Goal: Browse casually: Explore the website without a specific task or goal

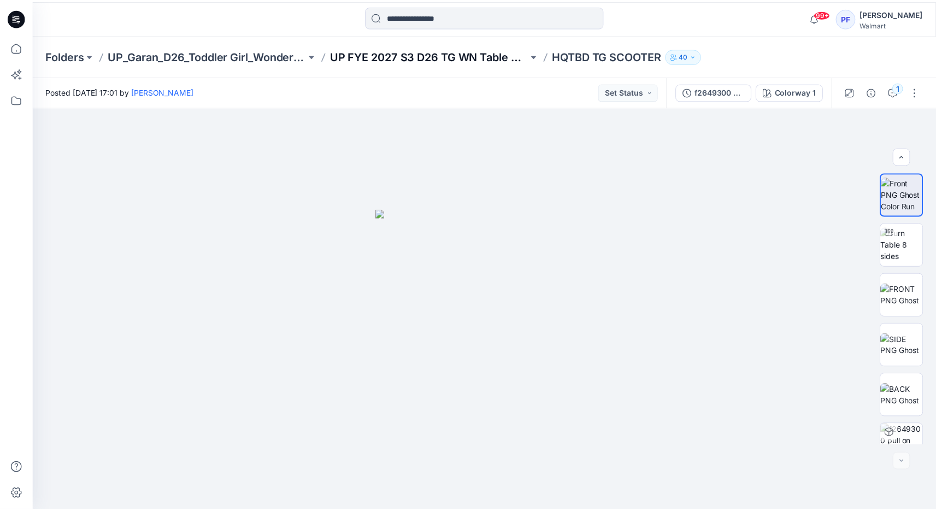
scroll to position [122, 0]
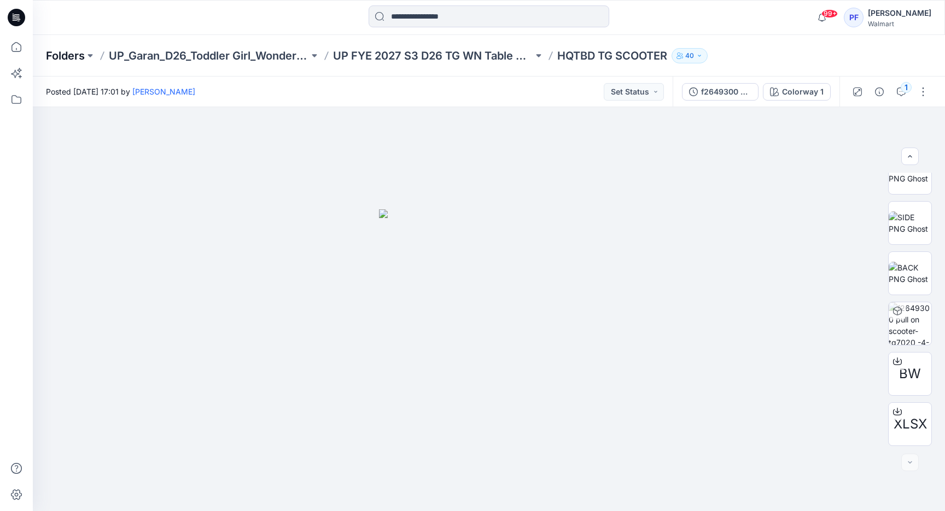
click at [74, 49] on p "Folders" at bounding box center [65, 55] width 39 height 15
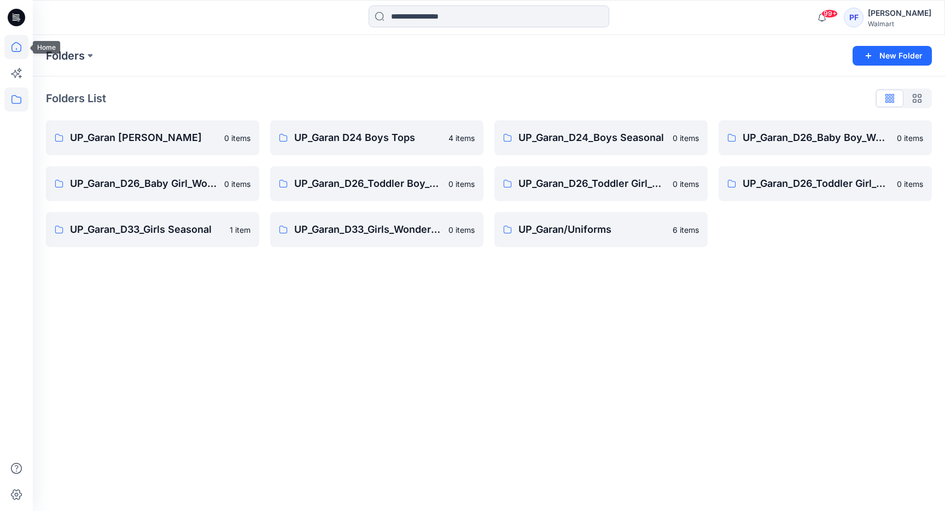
click at [17, 48] on icon at bounding box center [16, 47] width 24 height 24
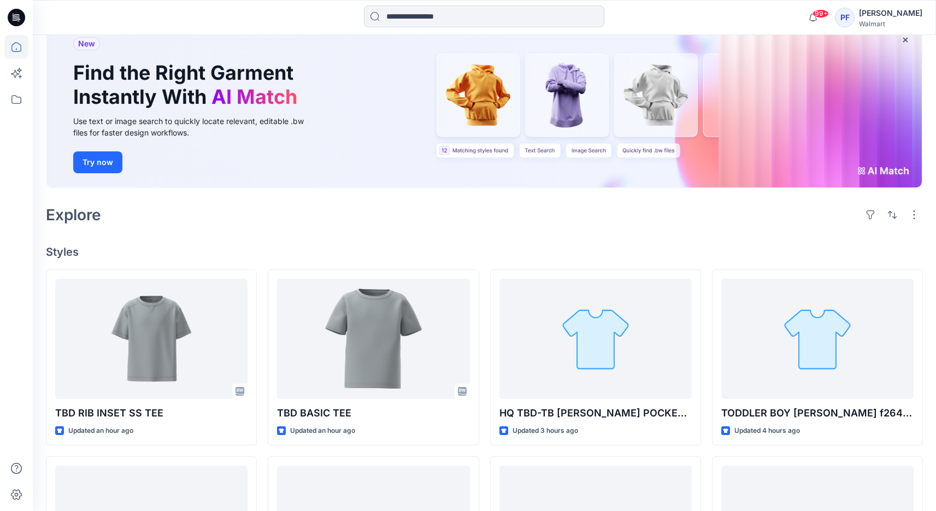
scroll to position [227, 0]
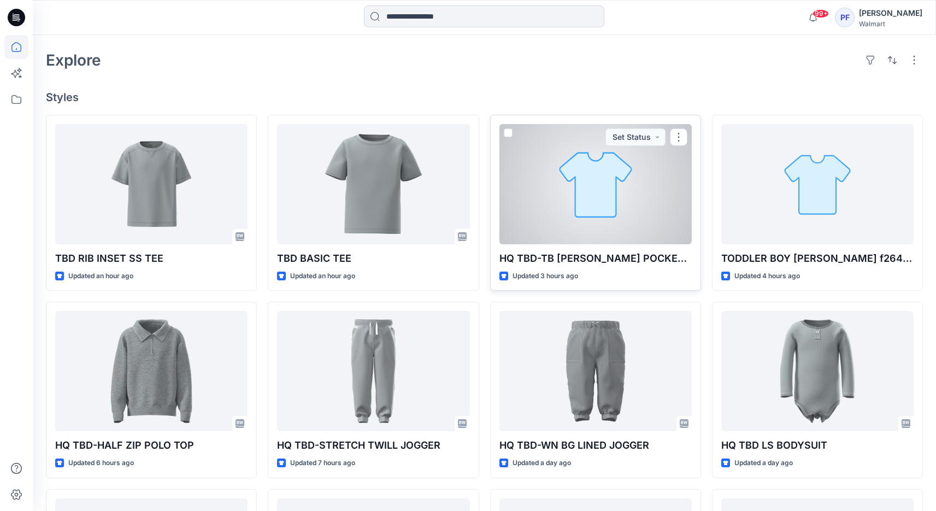
click at [609, 189] on div at bounding box center [596, 184] width 192 height 120
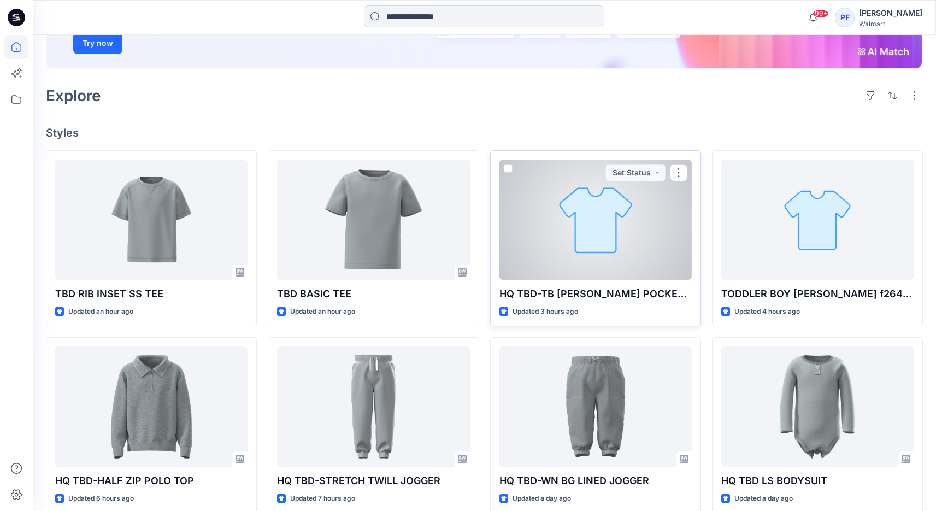
scroll to position [218, 0]
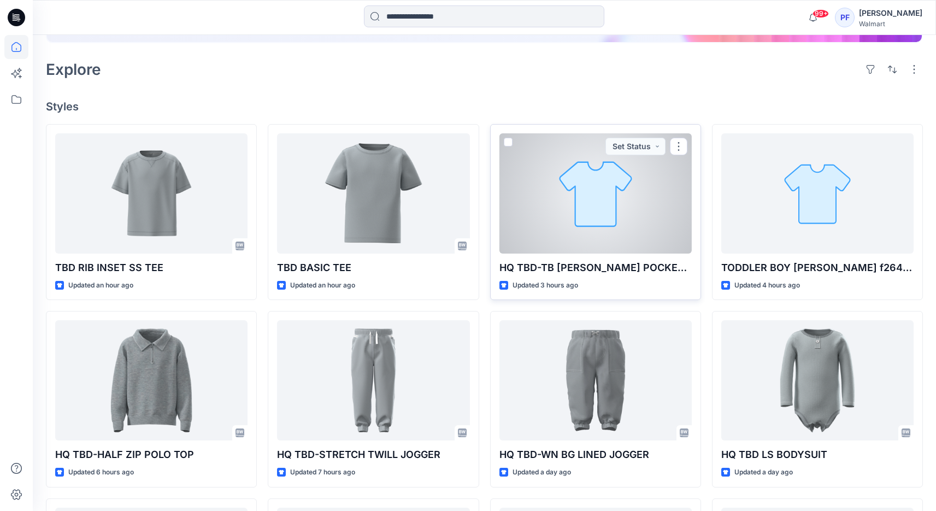
click at [615, 179] on div at bounding box center [596, 193] width 192 height 120
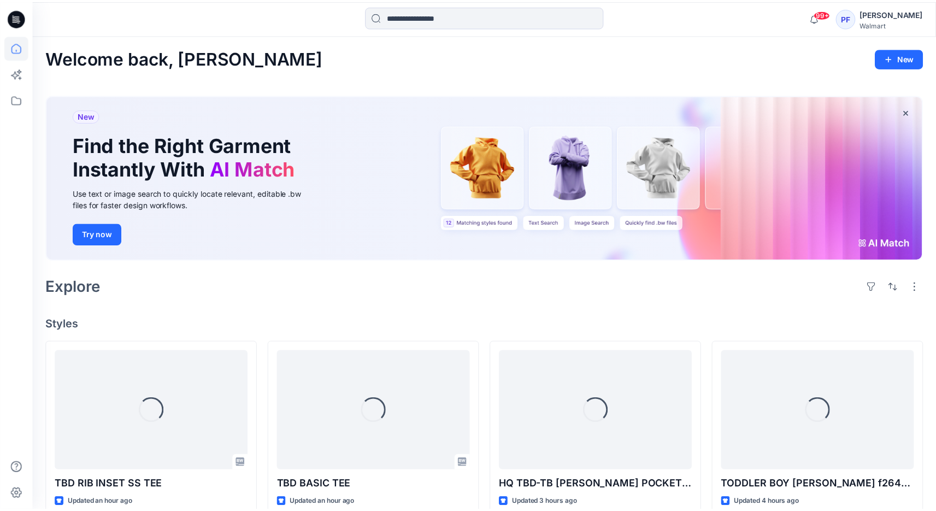
scroll to position [218, 0]
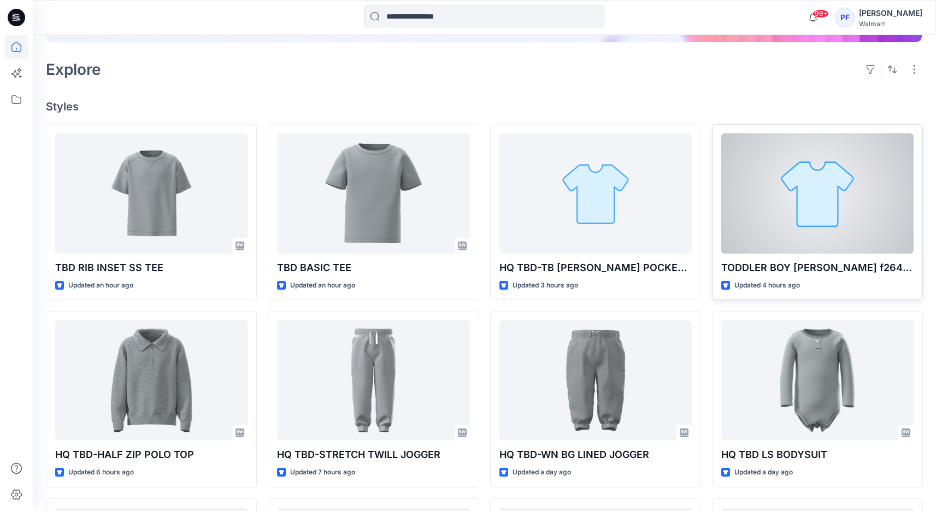
click at [805, 212] on div at bounding box center [817, 193] width 192 height 120
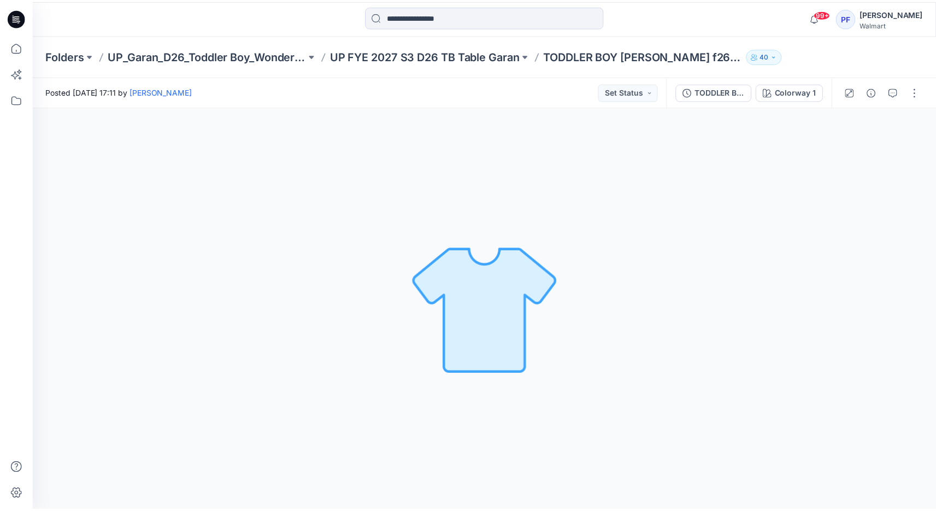
scroll to position [218, 0]
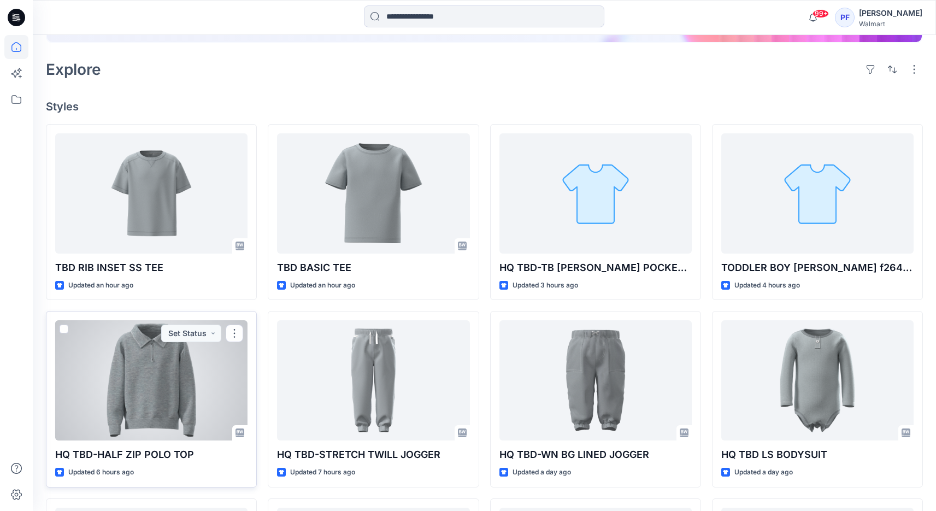
click at [189, 390] on div at bounding box center [151, 380] width 192 height 120
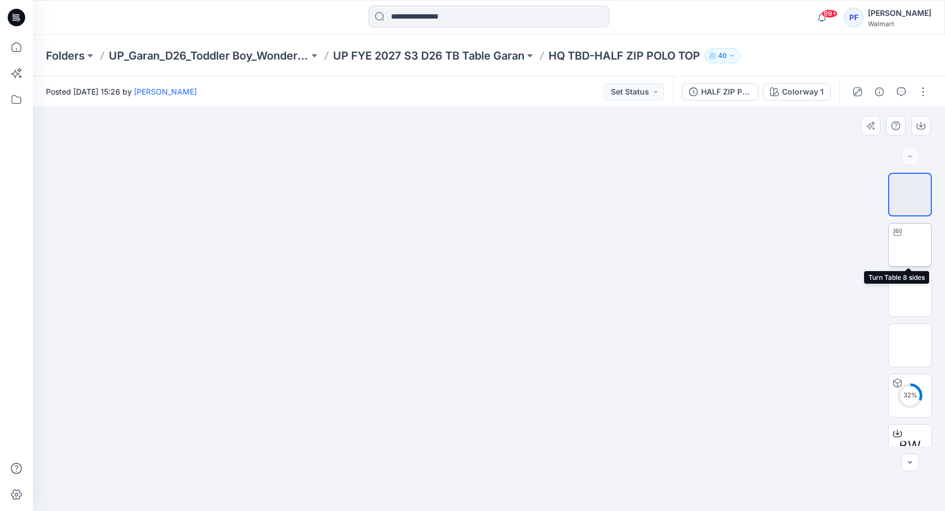
click at [910, 245] on img at bounding box center [910, 245] width 0 height 0
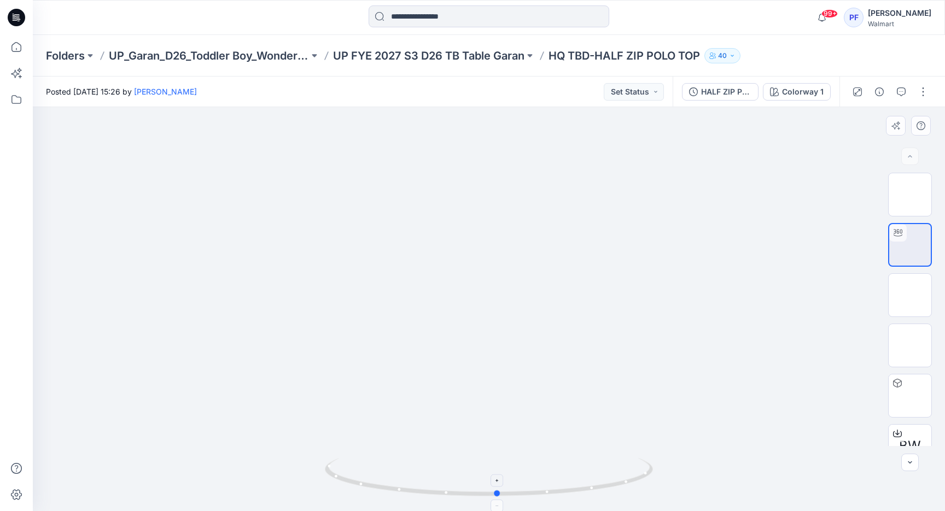
drag, startPoint x: 488, startPoint y: 497, endPoint x: 497, endPoint y: 502, distance: 10.0
click at [497, 499] on icon at bounding box center [490, 478] width 331 height 41
drag, startPoint x: 518, startPoint y: 131, endPoint x: 497, endPoint y: 389, distance: 258.9
drag, startPoint x: 486, startPoint y: 206, endPoint x: 497, endPoint y: 242, distance: 37.7
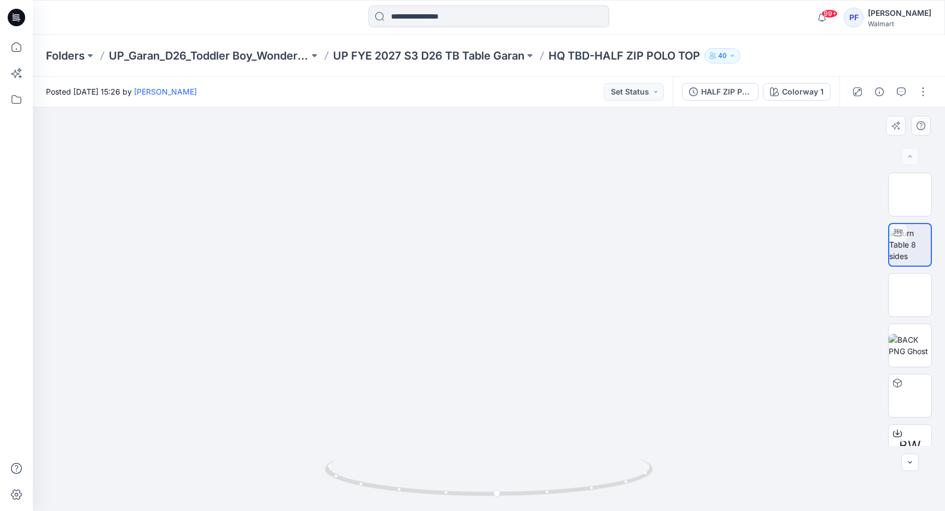
click at [910, 198] on img at bounding box center [909, 194] width 43 height 34
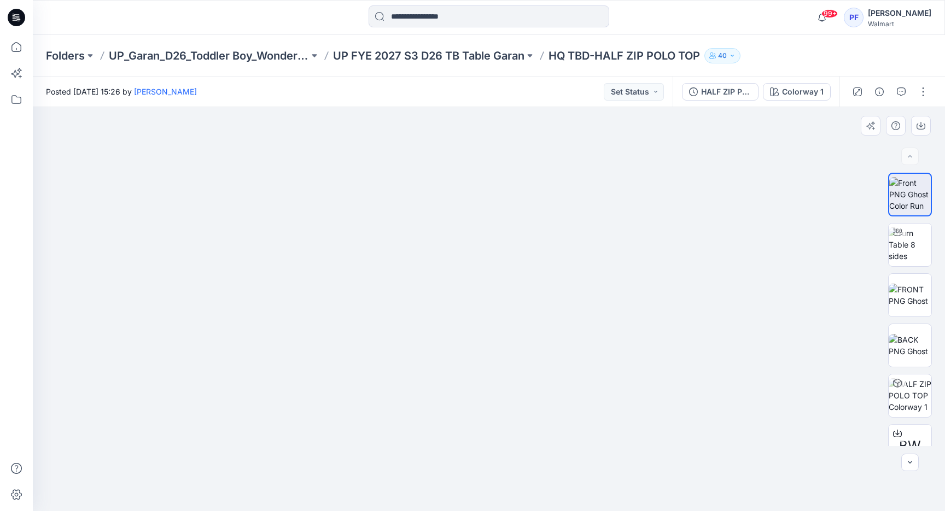
click at [503, 144] on img at bounding box center [488, 144] width 261 height 0
click at [926, 247] on img at bounding box center [909, 244] width 43 height 34
drag, startPoint x: 511, startPoint y: 277, endPoint x: 511, endPoint y: 315, distance: 38.3
click at [511, 315] on img at bounding box center [503, 60] width 1602 height 901
drag, startPoint x: 537, startPoint y: 187, endPoint x: 504, endPoint y: 339, distance: 156.0
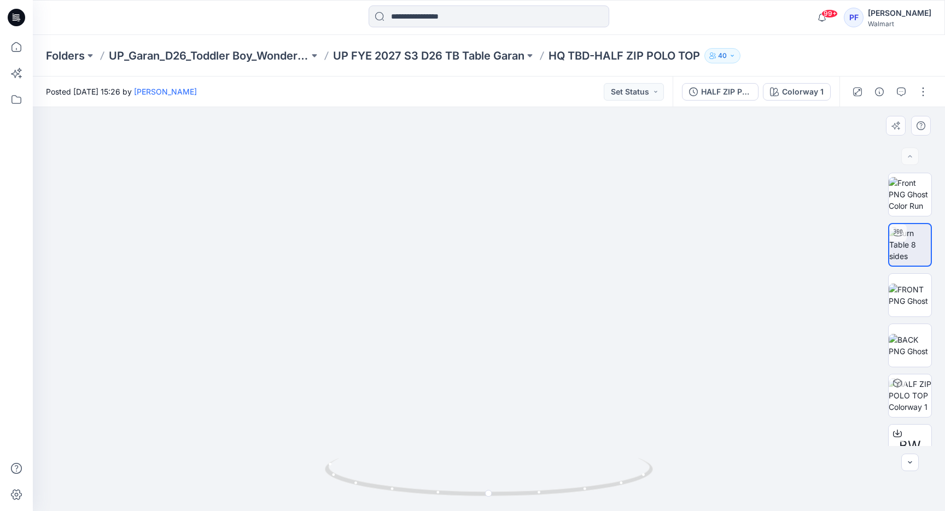
click at [504, 339] on img at bounding box center [470, 156] width 1602 height 710
drag, startPoint x: 498, startPoint y: 286, endPoint x: 473, endPoint y: 322, distance: 43.5
click at [490, 344] on img at bounding box center [469, 160] width 1602 height 701
drag, startPoint x: 461, startPoint y: 306, endPoint x: 520, endPoint y: 260, distance: 74.8
click at [520, 260] on img at bounding box center [440, 123] width 2201 height 776
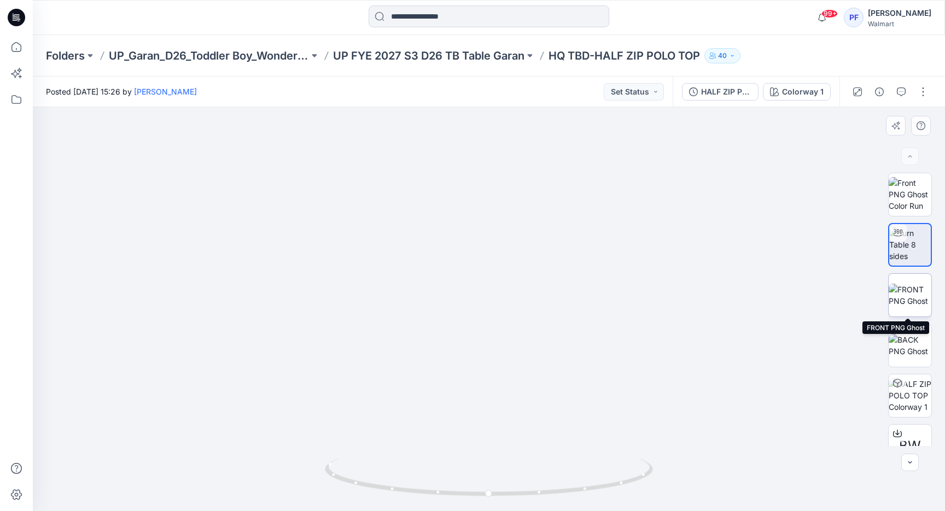
click at [911, 295] on img at bounding box center [909, 295] width 43 height 23
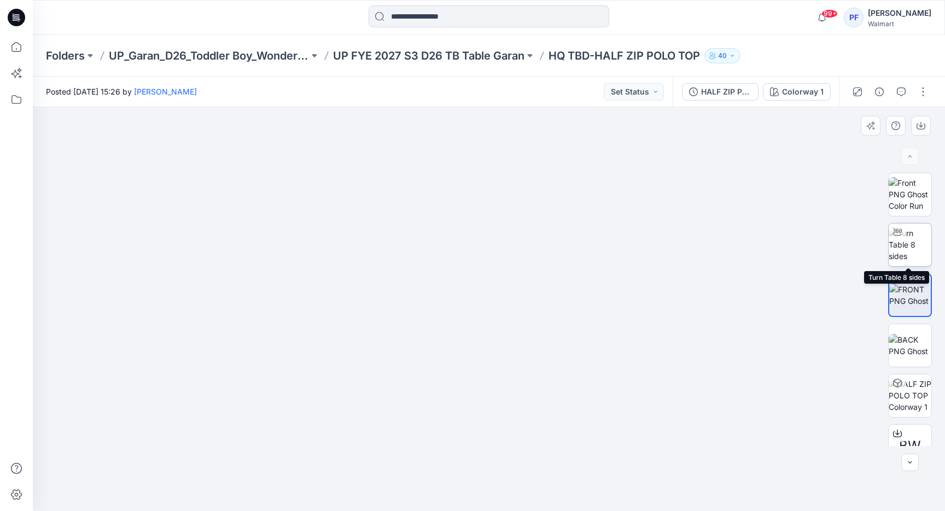
click at [919, 251] on img at bounding box center [909, 244] width 43 height 34
drag, startPoint x: 469, startPoint y: 195, endPoint x: 433, endPoint y: 440, distance: 247.5
click at [433, 440] on img at bounding box center [488, 9] width 1602 height 1003
drag, startPoint x: 437, startPoint y: 272, endPoint x: 431, endPoint y: 362, distance: 90.4
click at [431, 362] on img at bounding box center [449, 151] width 1602 height 720
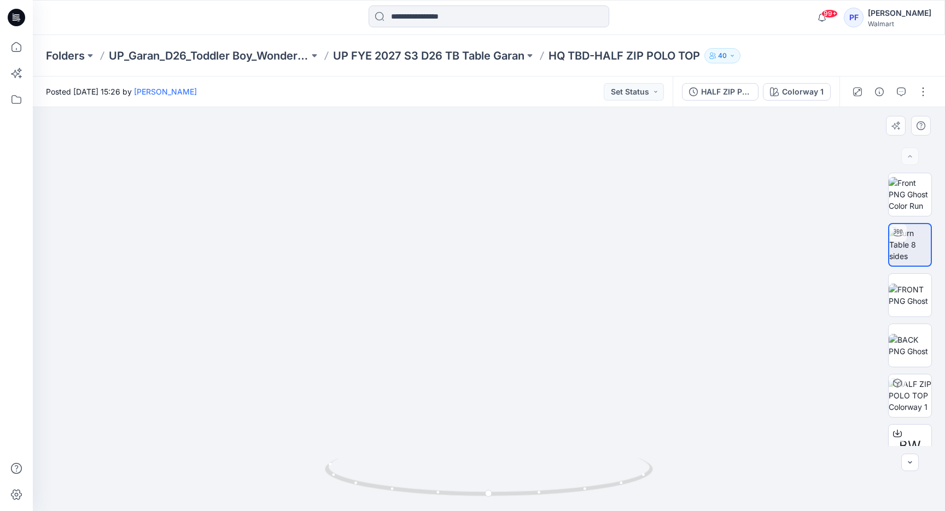
drag, startPoint x: 430, startPoint y: 261, endPoint x: 480, endPoint y: 260, distance: 50.3
click at [480, 260] on img at bounding box center [408, 106] width 2239 height 809
drag, startPoint x: 455, startPoint y: 331, endPoint x: 459, endPoint y: 212, distance: 119.2
click at [459, 211] on img at bounding box center [469, 109] width 1939 height 803
drag, startPoint x: 494, startPoint y: 329, endPoint x: 498, endPoint y: 250, distance: 78.8
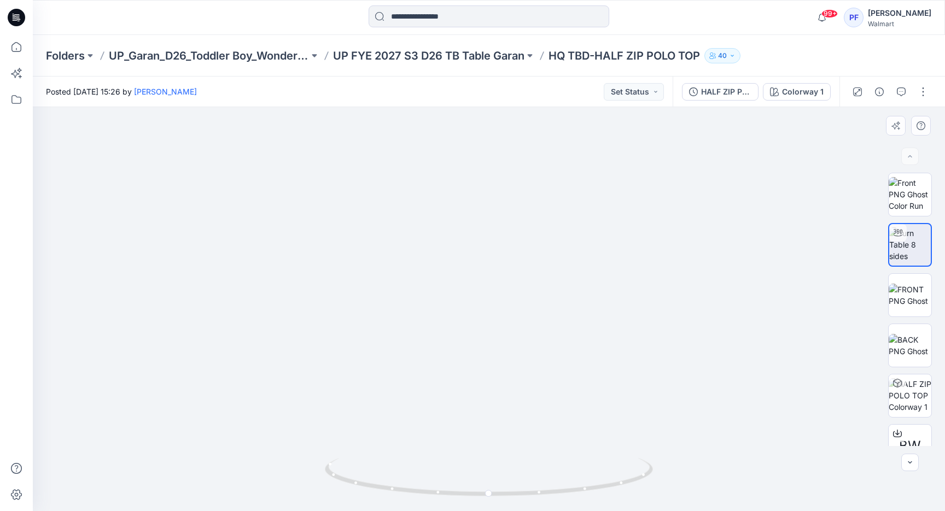
click at [498, 250] on img at bounding box center [485, 128] width 1340 height 765
click at [921, 292] on img at bounding box center [909, 295] width 43 height 23
click at [494, 232] on img at bounding box center [488, 328] width 261 height 368
click at [502, 312] on img at bounding box center [488, 328] width 261 height 368
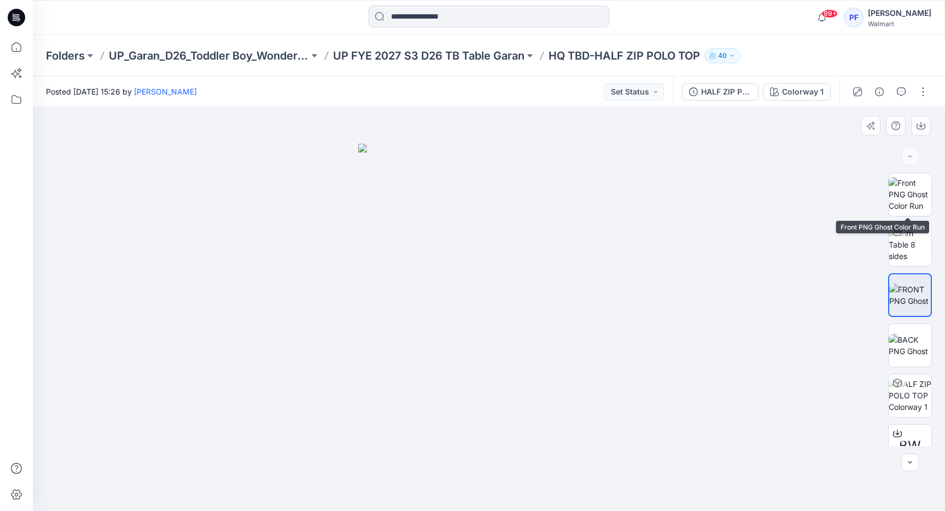
drag, startPoint x: 913, startPoint y: 208, endPoint x: 878, endPoint y: 217, distance: 36.2
click at [913, 208] on img at bounding box center [909, 194] width 43 height 34
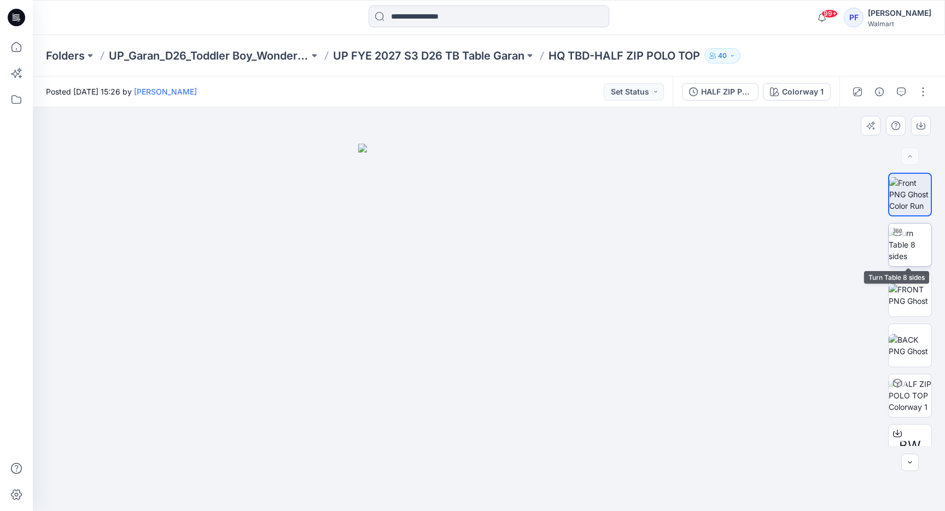
drag, startPoint x: 902, startPoint y: 252, endPoint x: 884, endPoint y: 256, distance: 18.4
click at [902, 252] on img at bounding box center [909, 244] width 43 height 34
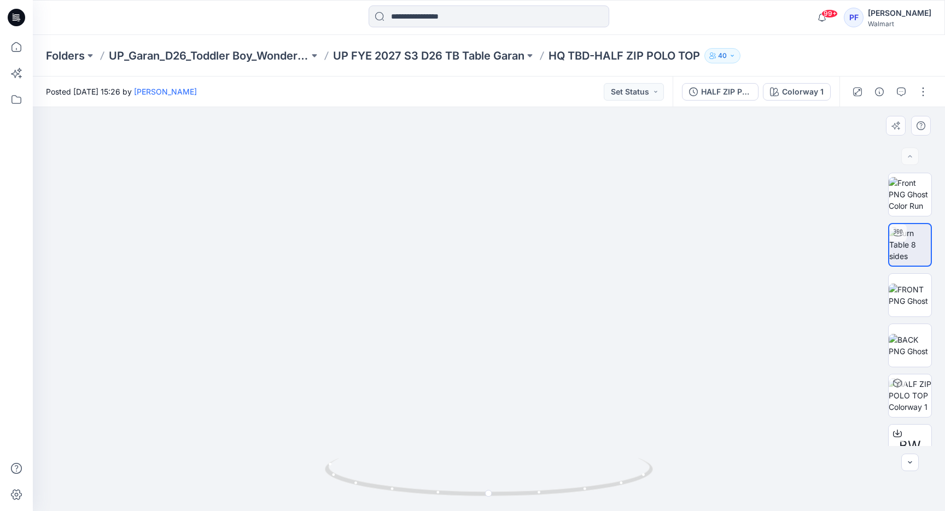
drag, startPoint x: 479, startPoint y: 178, endPoint x: 401, endPoint y: 426, distance: 260.2
click at [425, 486] on div at bounding box center [489, 309] width 912 height 404
drag, startPoint x: 427, startPoint y: 362, endPoint x: 640, endPoint y: 278, distance: 228.2
click at [640, 278] on img at bounding box center [567, 187] width 1752 height 647
drag, startPoint x: 520, startPoint y: 298, endPoint x: 467, endPoint y: 274, distance: 57.7
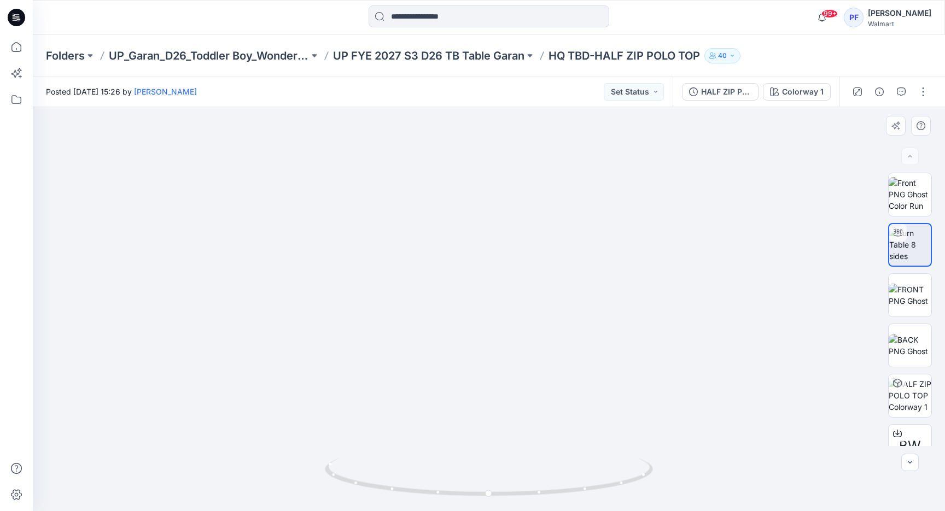
click at [467, 274] on img at bounding box center [505, 94] width 2201 height 833
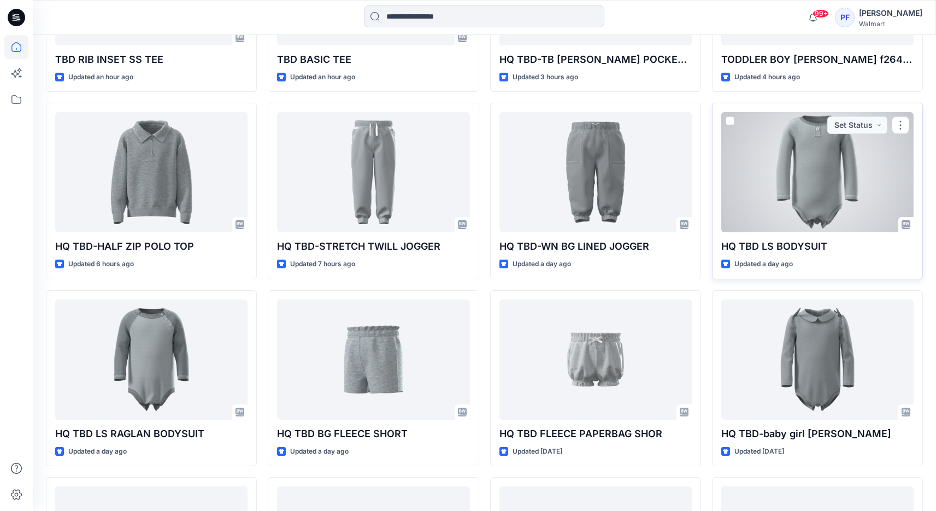
scroll to position [427, 0]
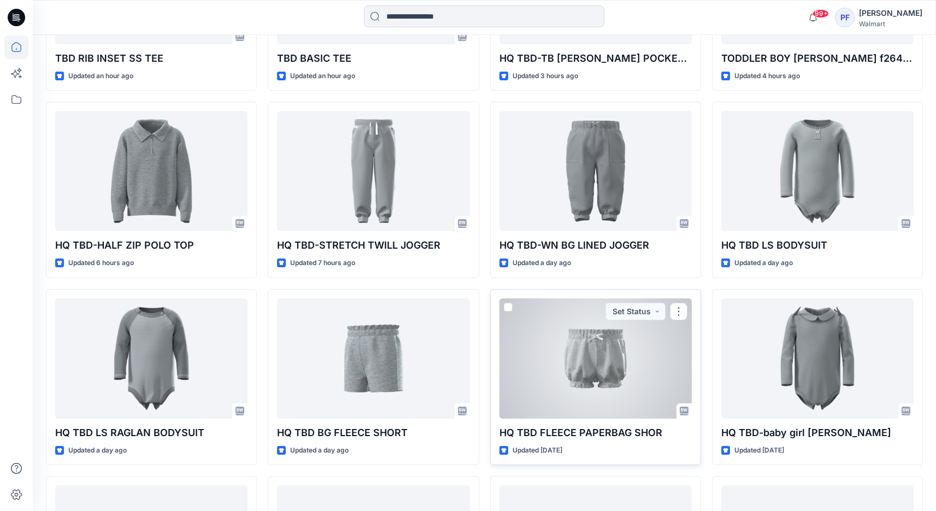
click at [547, 375] on div at bounding box center [596, 358] width 192 height 120
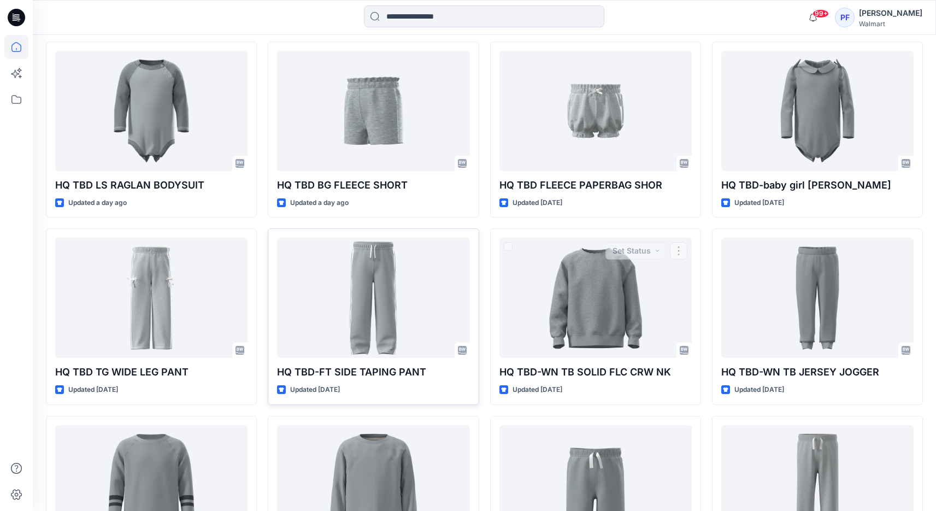
scroll to position [678, 0]
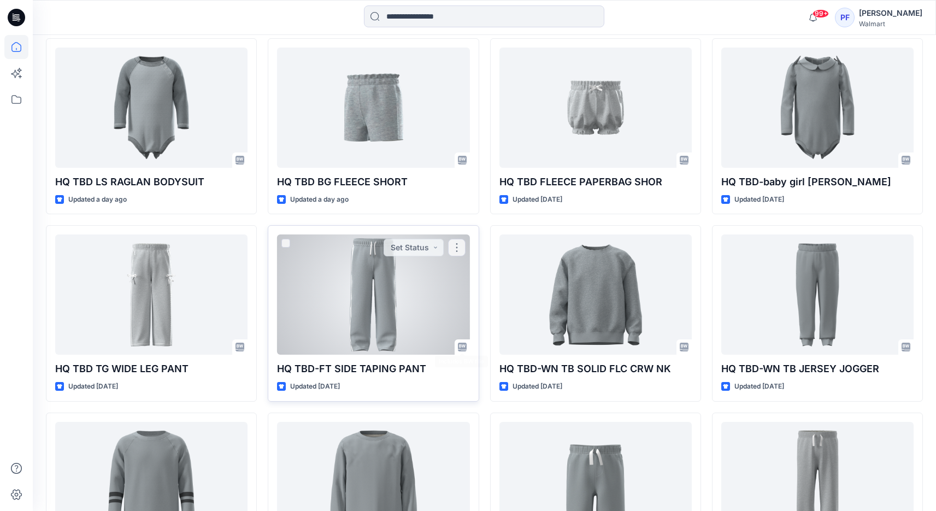
click at [418, 301] on div at bounding box center [373, 294] width 192 height 120
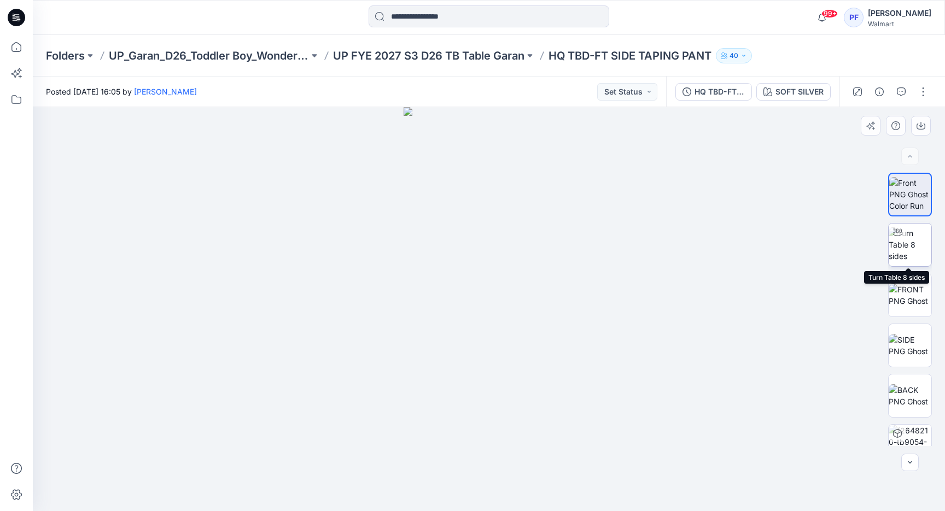
click at [911, 247] on img at bounding box center [909, 244] width 43 height 34
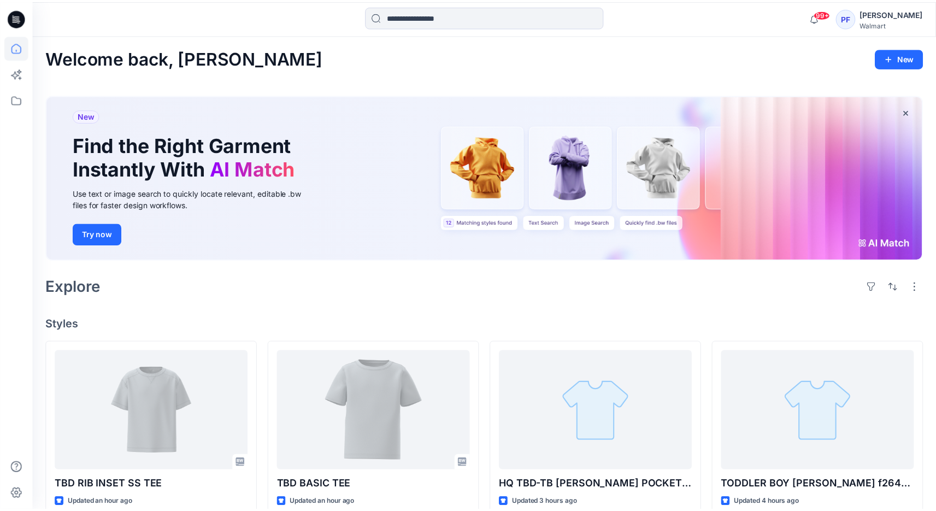
scroll to position [678, 0]
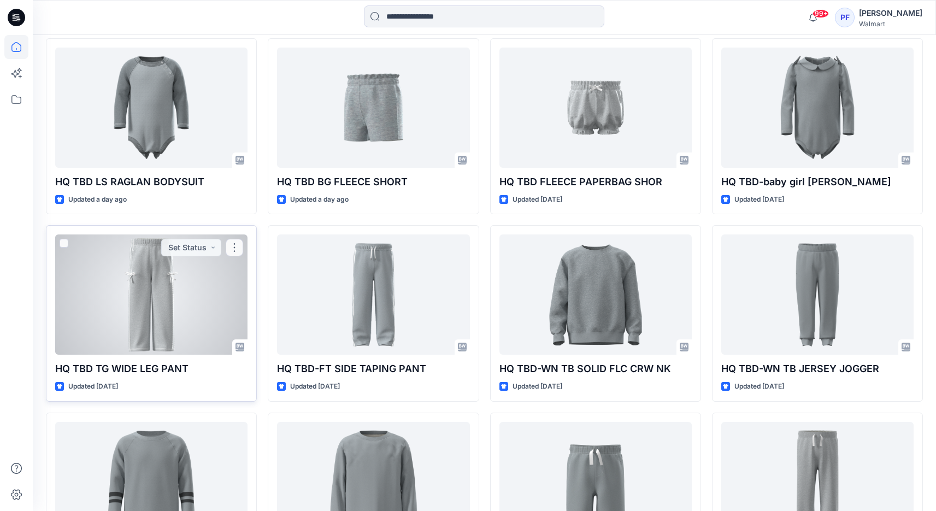
click at [178, 295] on div at bounding box center [151, 294] width 192 height 120
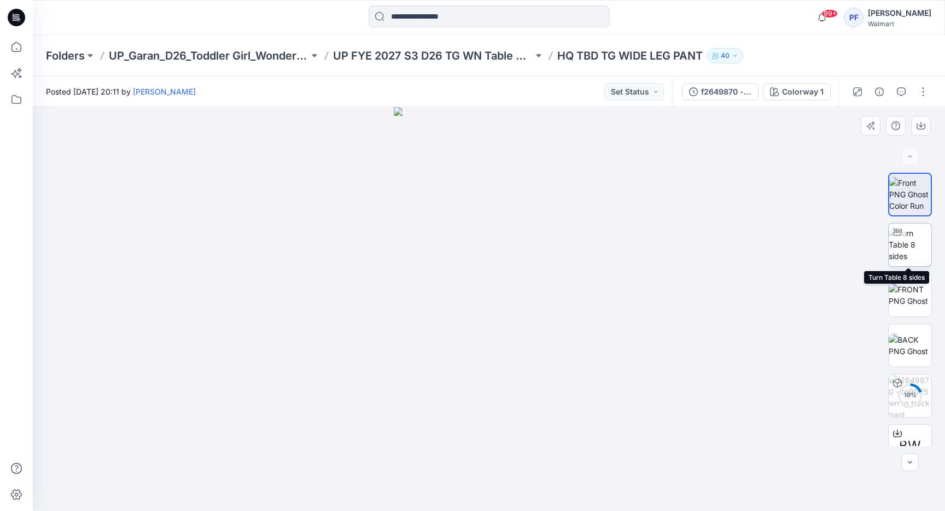
click at [910, 254] on img at bounding box center [909, 244] width 43 height 34
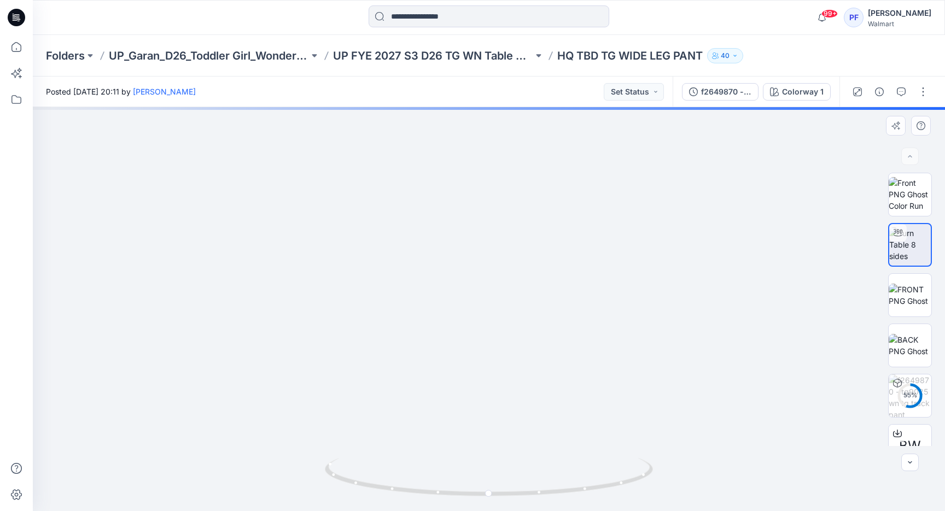
drag, startPoint x: 497, startPoint y: 418, endPoint x: 485, endPoint y: 308, distance: 109.9
click at [485, 308] on img at bounding box center [488, 142] width 853 height 740
drag, startPoint x: 490, startPoint y: 283, endPoint x: 488, endPoint y: 304, distance: 22.0
click at [488, 304] on img at bounding box center [489, 254] width 554 height 514
drag, startPoint x: 490, startPoint y: 333, endPoint x: 486, endPoint y: 298, distance: 35.8
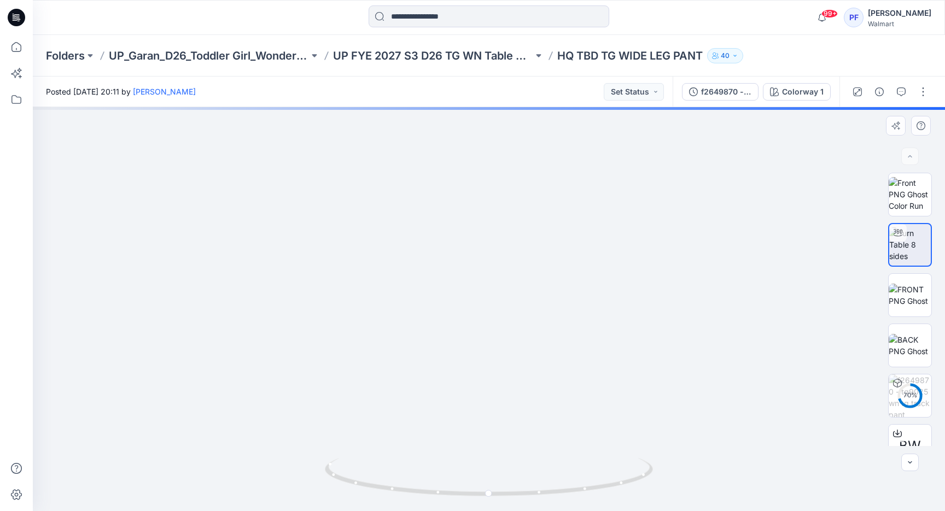
click at [486, 298] on img at bounding box center [487, 123] width 1003 height 776
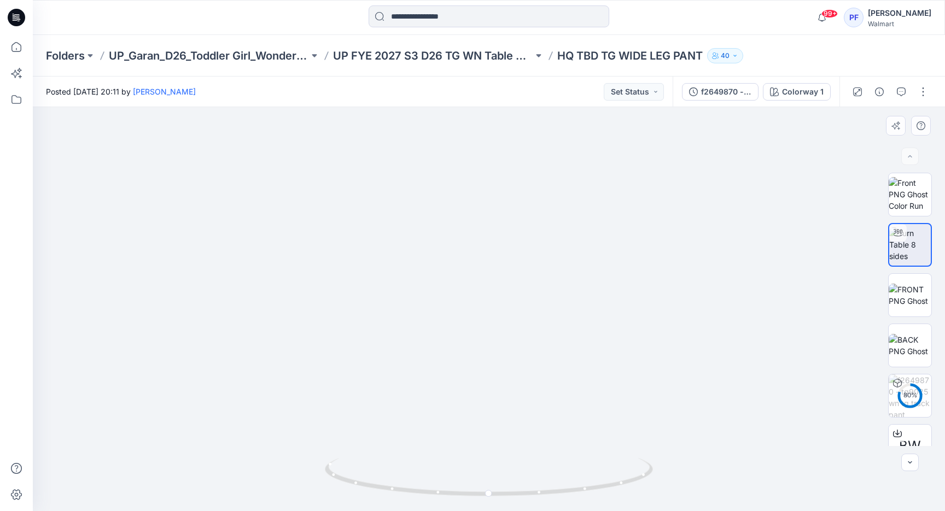
drag, startPoint x: 485, startPoint y: 300, endPoint x: 484, endPoint y: 283, distance: 17.0
click at [484, 283] on img at bounding box center [488, 201] width 703 height 619
drag, startPoint x: 492, startPoint y: 494, endPoint x: 490, endPoint y: 265, distance: 229.0
click at [490, 265] on div at bounding box center [489, 309] width 912 height 404
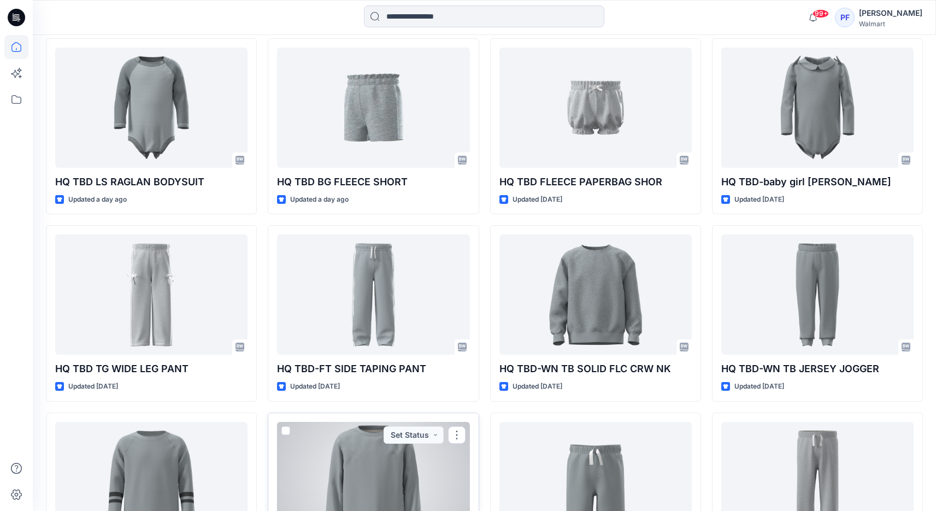
scroll to position [916, 0]
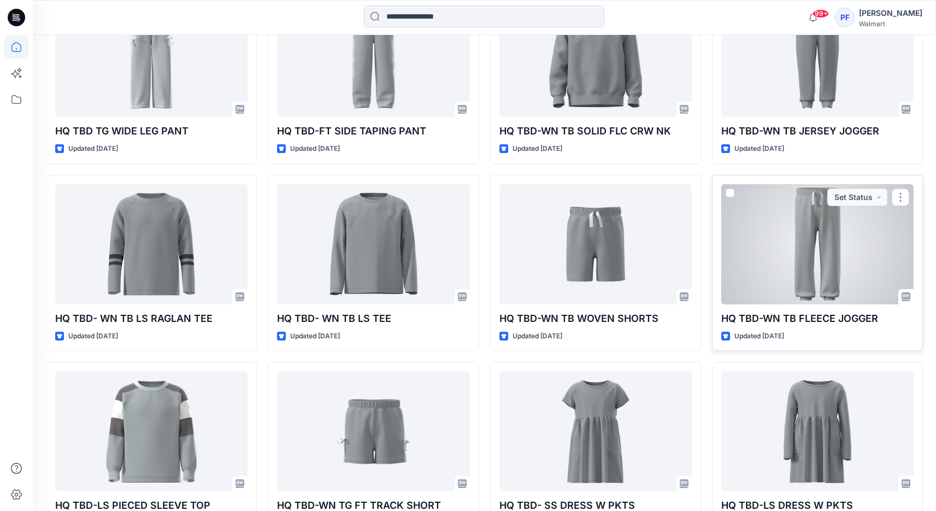
click at [776, 255] on div at bounding box center [817, 244] width 192 height 120
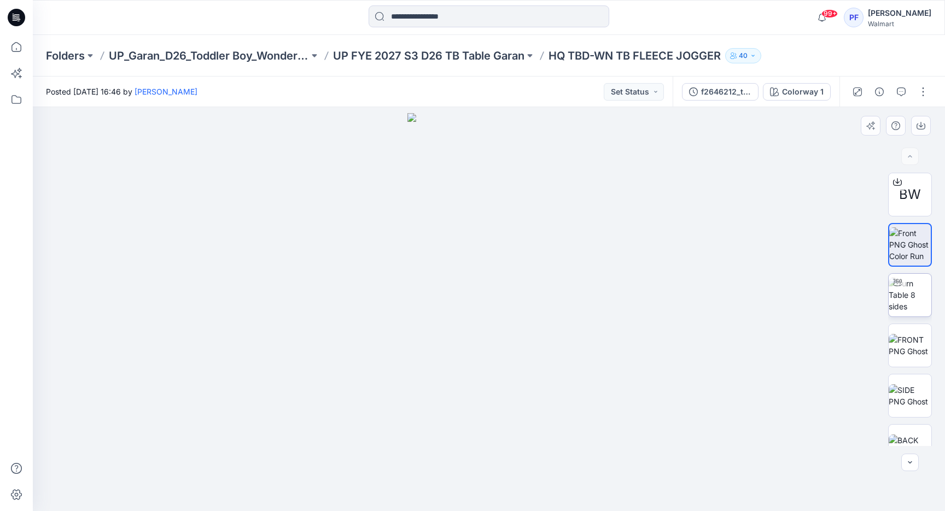
click at [917, 284] on img at bounding box center [909, 295] width 43 height 34
drag, startPoint x: 492, startPoint y: 491, endPoint x: 654, endPoint y: 455, distance: 165.2
click at [654, 455] on div at bounding box center [489, 309] width 912 height 404
drag, startPoint x: 508, startPoint y: 348, endPoint x: 542, endPoint y: 180, distance: 171.6
click at [542, 180] on img at bounding box center [515, 14] width 1303 height 993
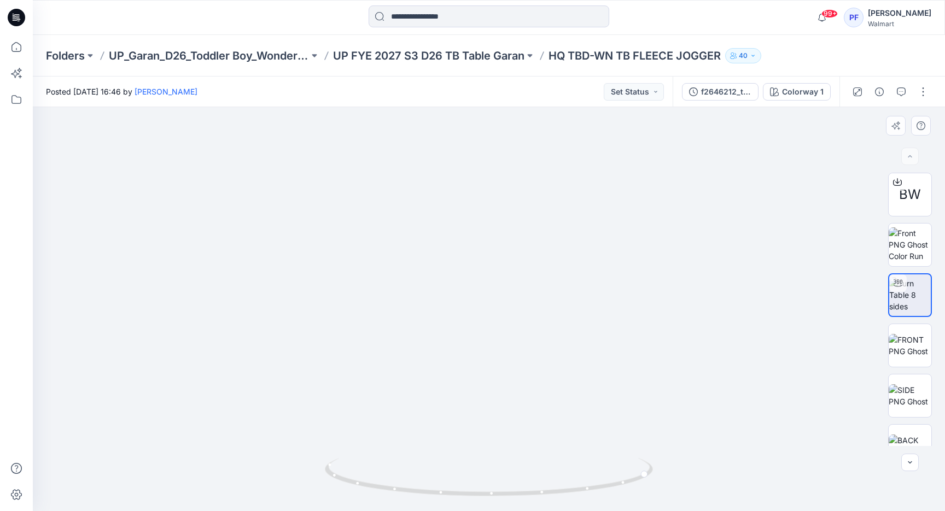
drag, startPoint x: 544, startPoint y: 303, endPoint x: 543, endPoint y: 203, distance: 100.0
drag, startPoint x: 484, startPoint y: 287, endPoint x: 487, endPoint y: 374, distance: 87.5
click at [487, 374] on img at bounding box center [488, 196] width 853 height 629
drag, startPoint x: 480, startPoint y: 253, endPoint x: 476, endPoint y: 309, distance: 56.5
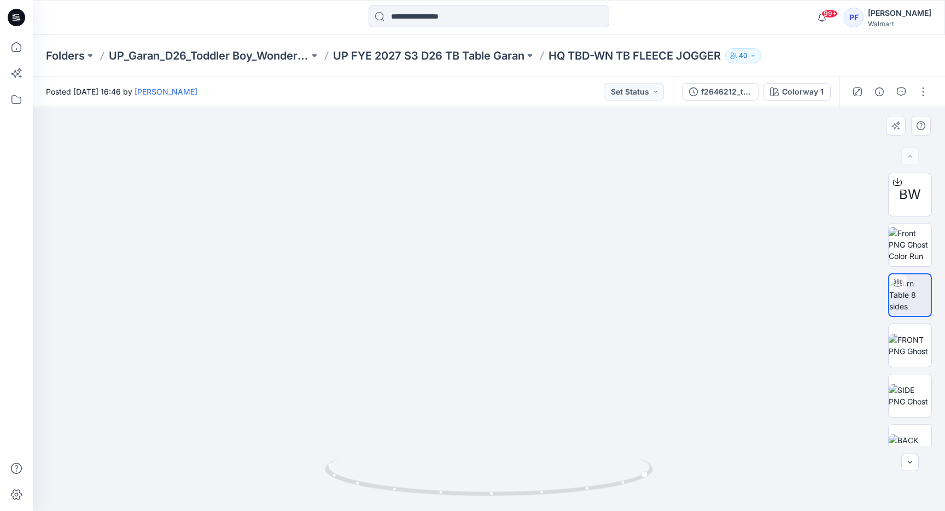
drag, startPoint x: 642, startPoint y: 475, endPoint x: 464, endPoint y: 486, distance: 179.1
click at [464, 486] on icon at bounding box center [490, 478] width 331 height 41
drag, startPoint x: 480, startPoint y: 401, endPoint x: 487, endPoint y: 266, distance: 135.2
click at [487, 266] on img at bounding box center [488, 154] width 853 height 714
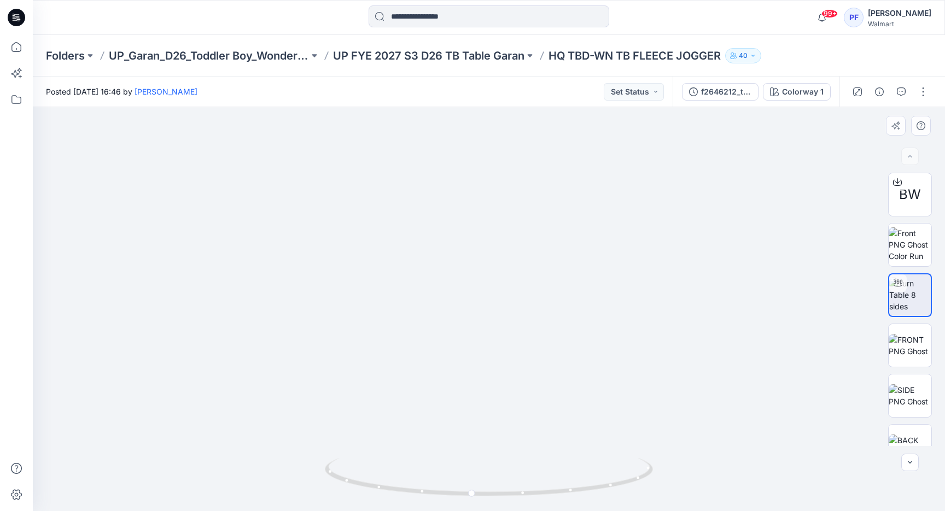
drag, startPoint x: 501, startPoint y: 274, endPoint x: 497, endPoint y: 302, distance: 28.1
click at [496, 298] on img at bounding box center [489, 252] width 554 height 518
drag, startPoint x: 470, startPoint y: 496, endPoint x: 682, endPoint y: 483, distance: 212.5
click at [682, 483] on div at bounding box center [489, 309] width 912 height 404
drag, startPoint x: 519, startPoint y: 237, endPoint x: 495, endPoint y: 412, distance: 176.6
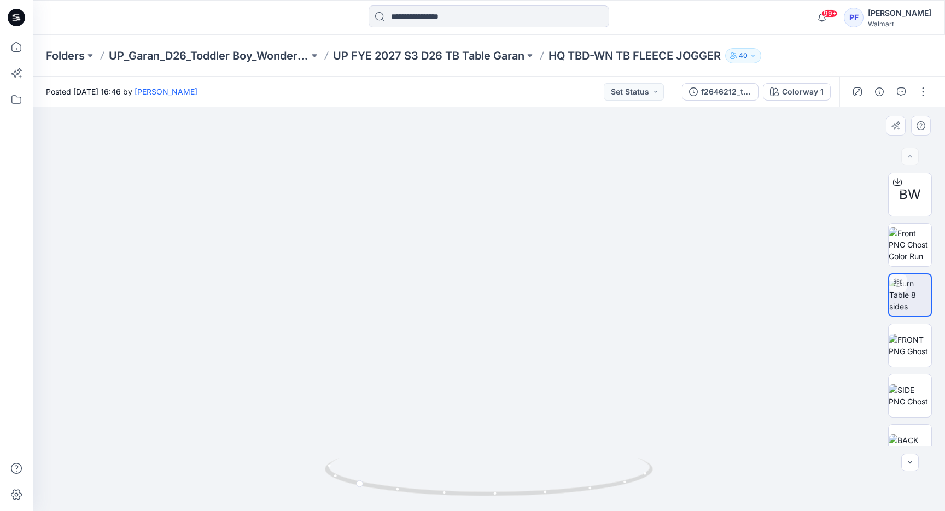
click at [495, 412] on img at bounding box center [464, 40] width 1602 height 941
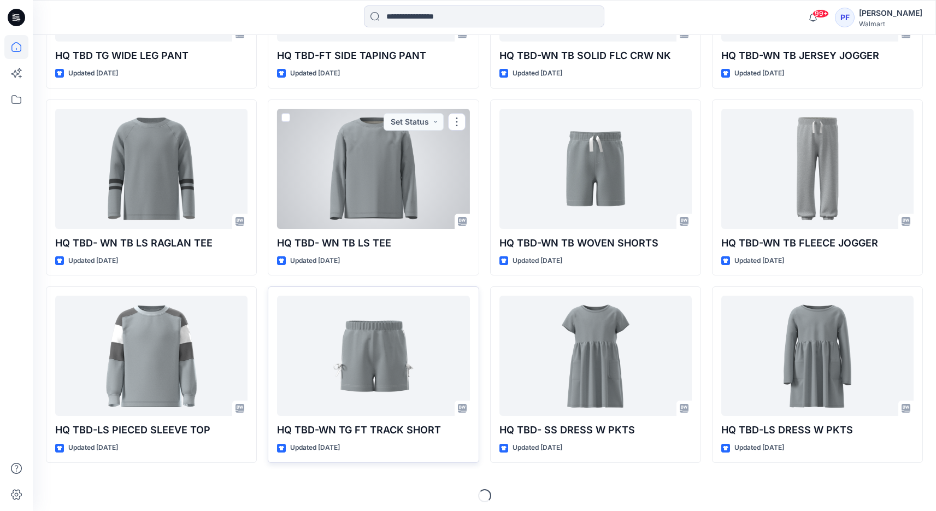
scroll to position [995, 0]
